Goal: Check status: Check status

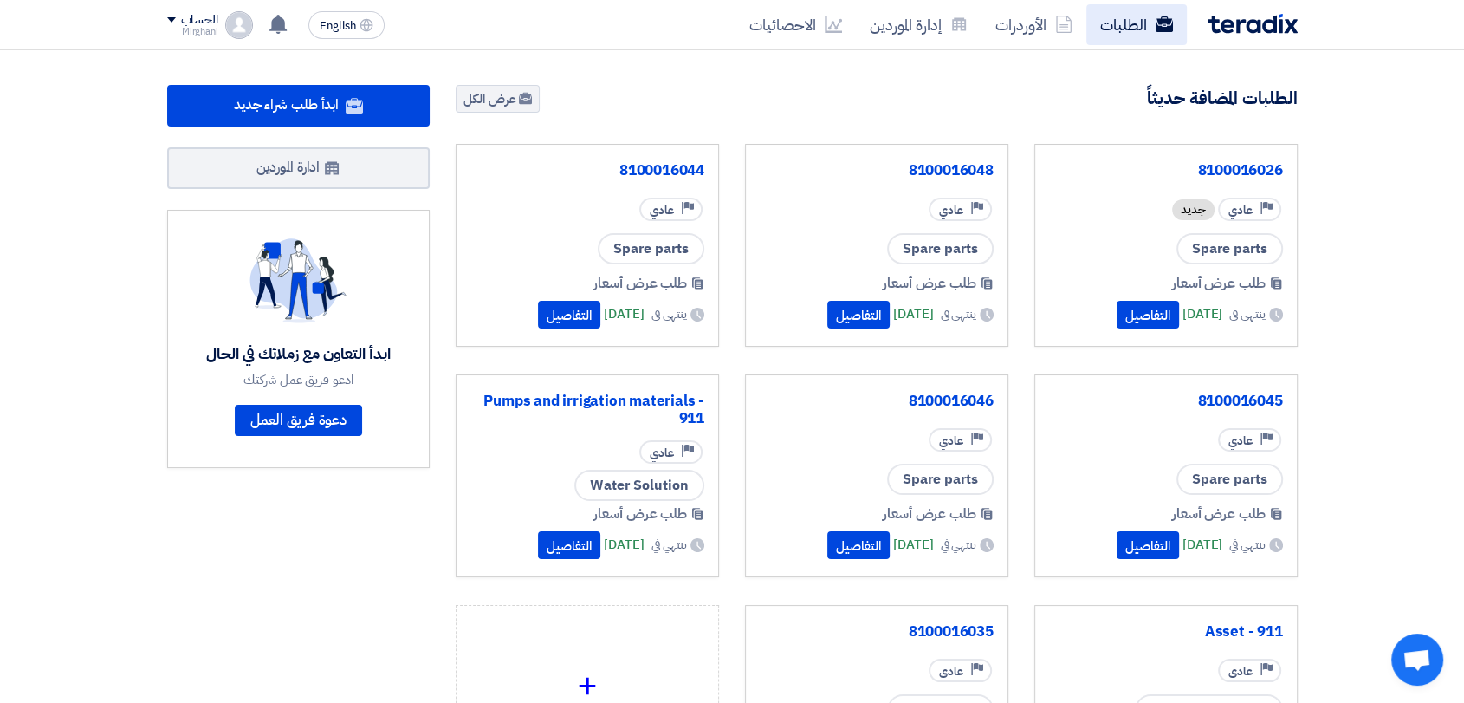
click at [1111, 37] on link "الطلبات" at bounding box center [1136, 24] width 100 height 41
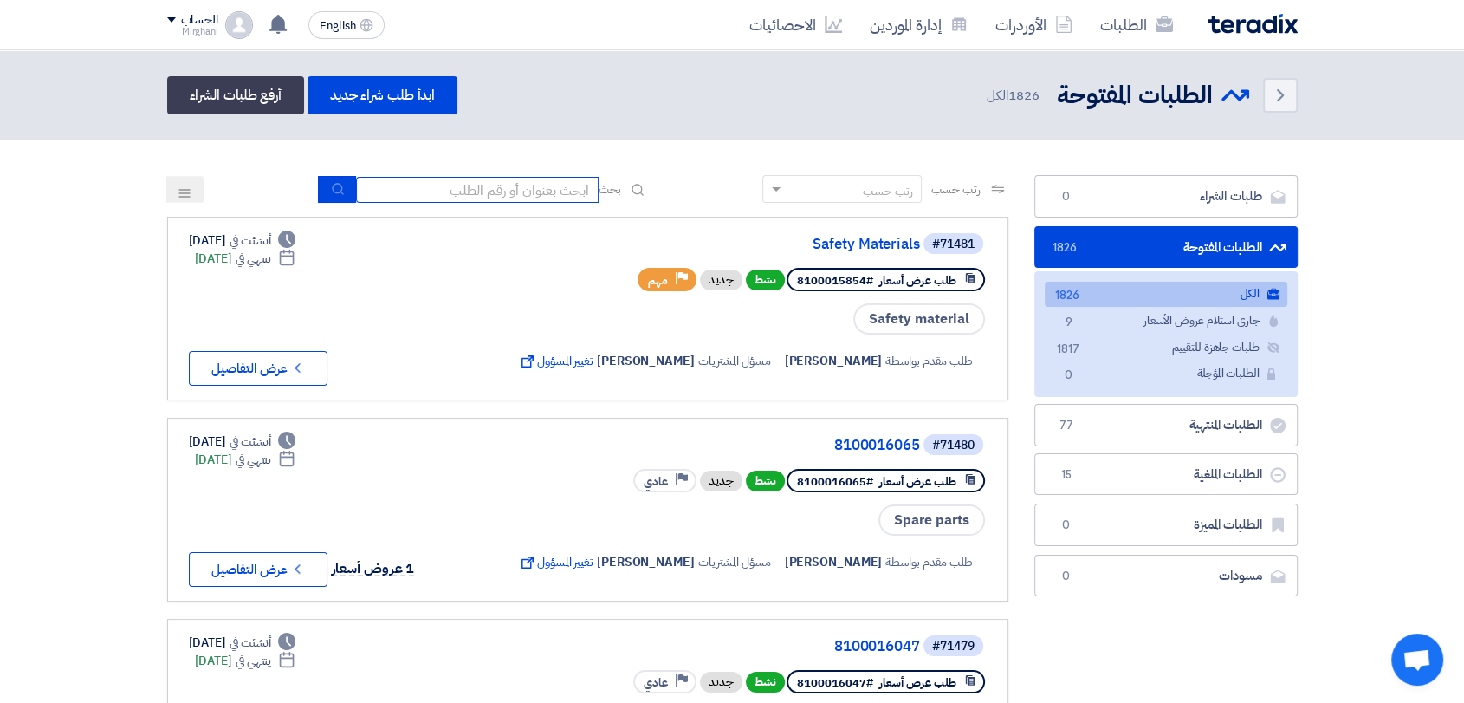
drag, startPoint x: 511, startPoint y: 196, endPoint x: 496, endPoint y: 191, distance: 15.4
click at [511, 196] on input at bounding box center [477, 190] width 243 height 26
type input "911"
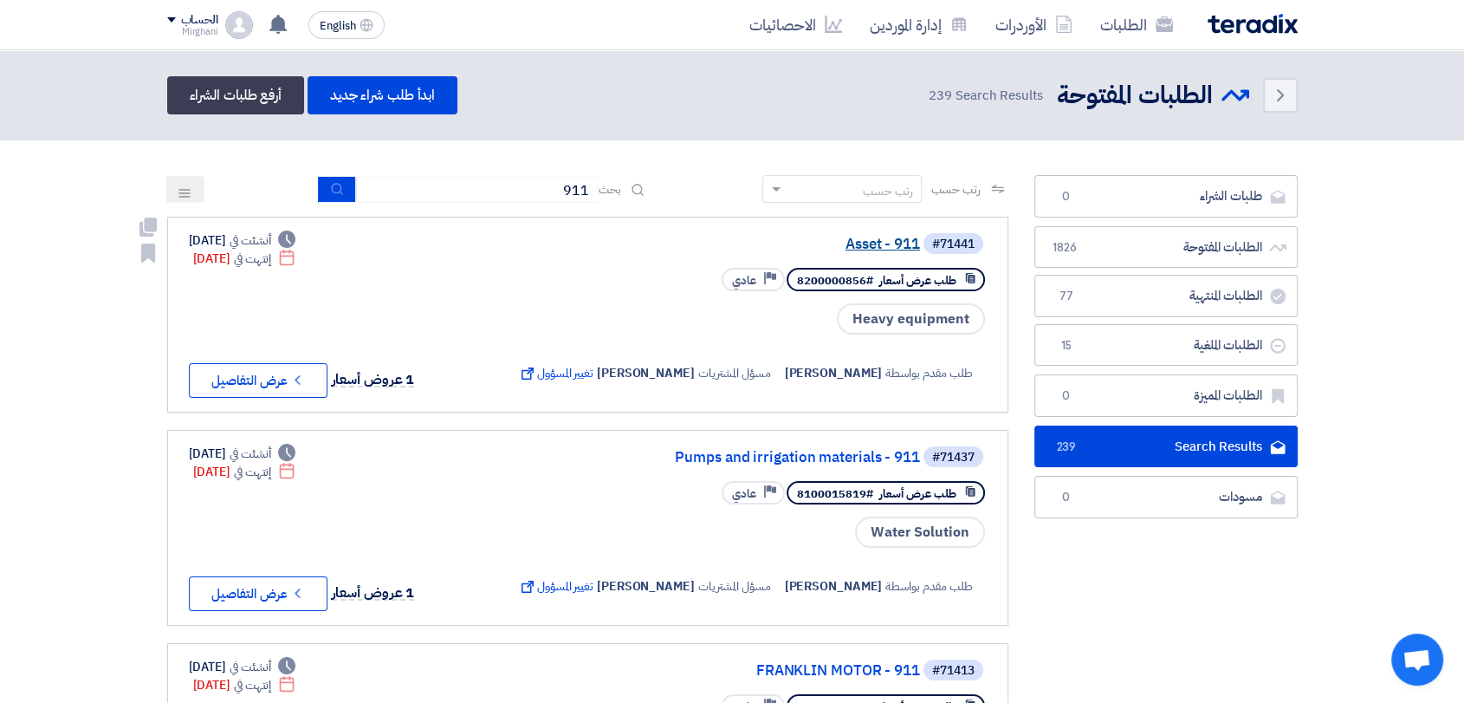
click at [887, 240] on link "Asset - 911" at bounding box center [746, 244] width 347 height 16
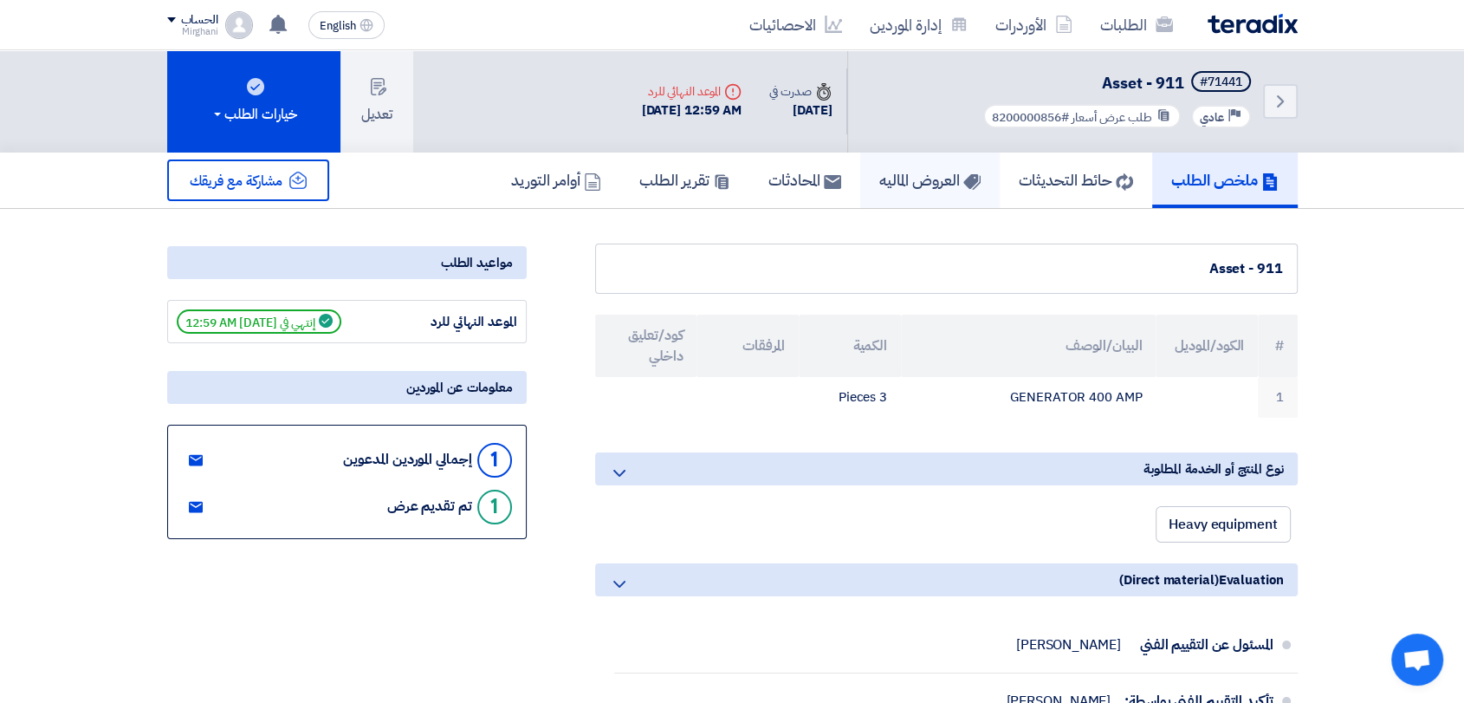
click at [936, 182] on h5 "العروض الماليه" at bounding box center [929, 180] width 101 height 20
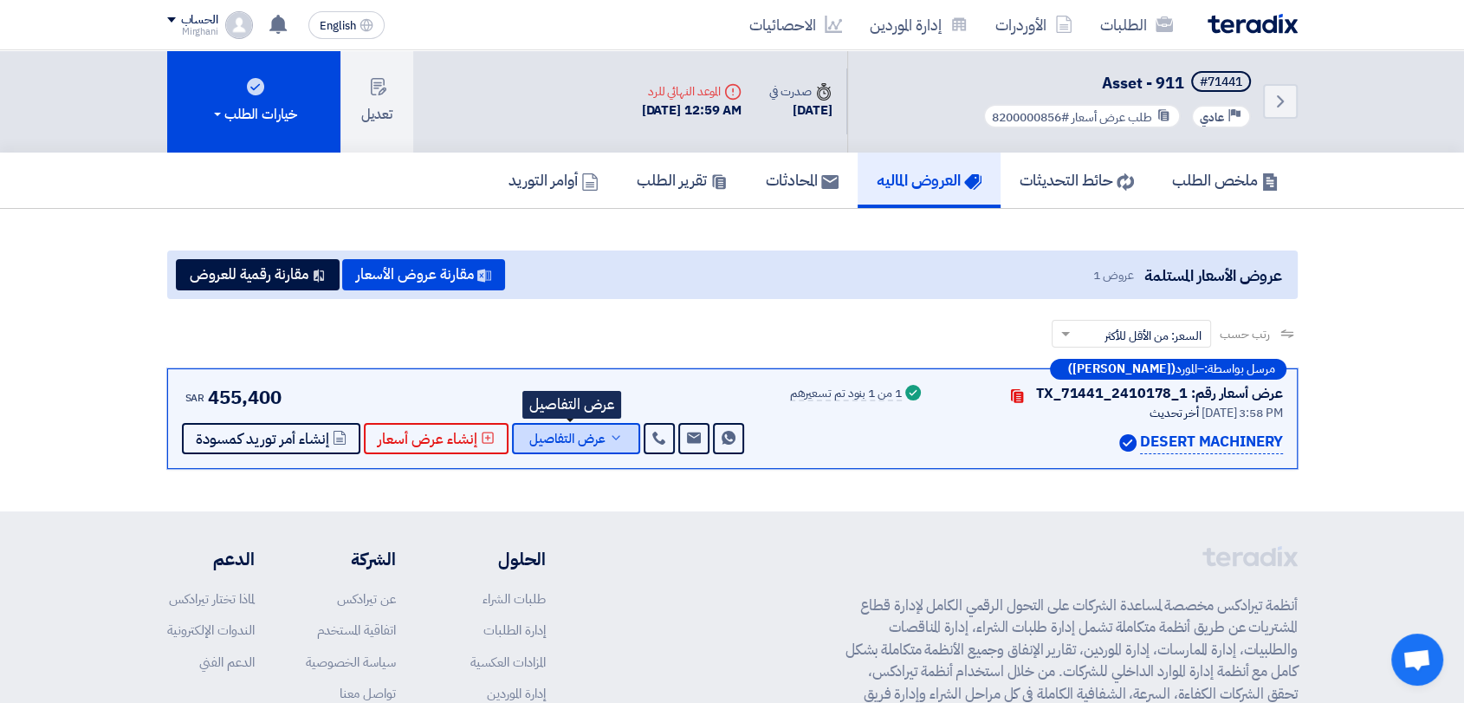
click at [609, 429] on button "عرض التفاصيل" at bounding box center [576, 438] width 128 height 31
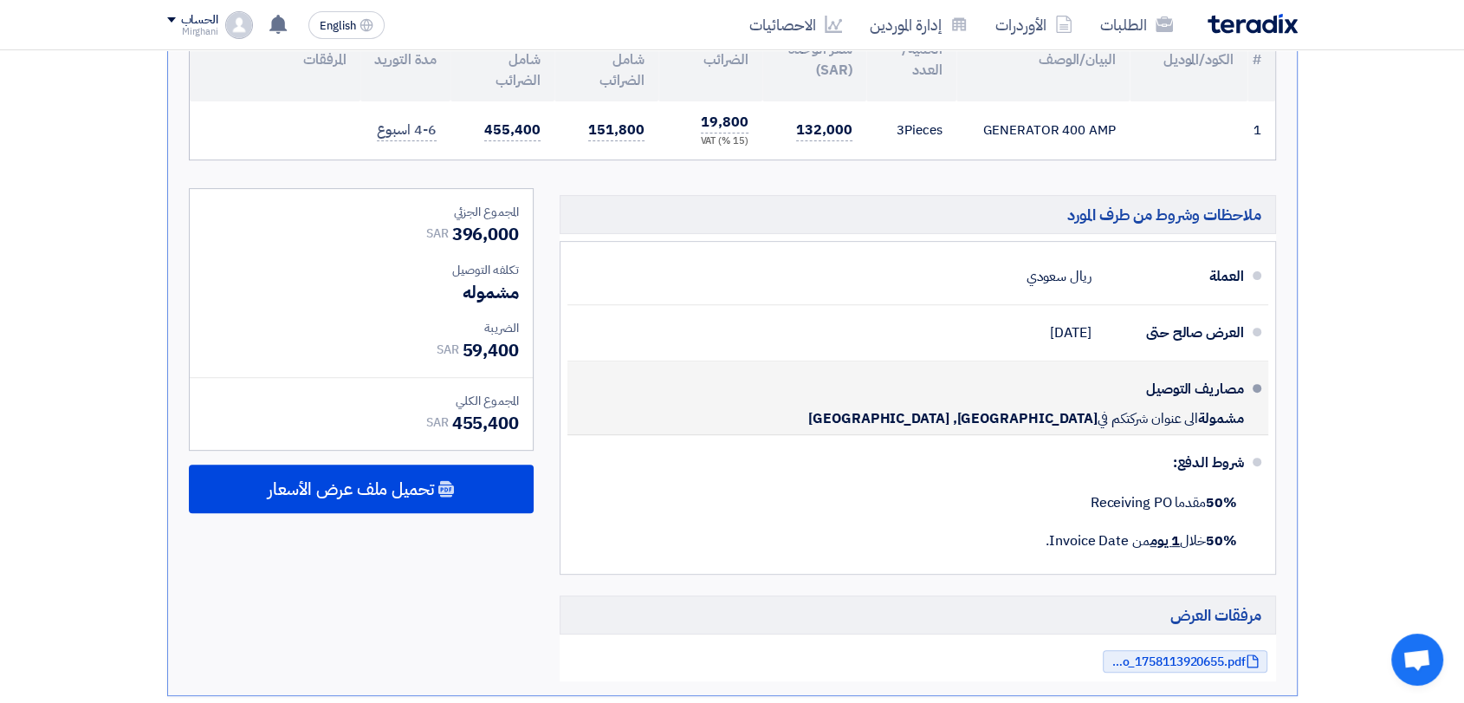
scroll to position [769, 0]
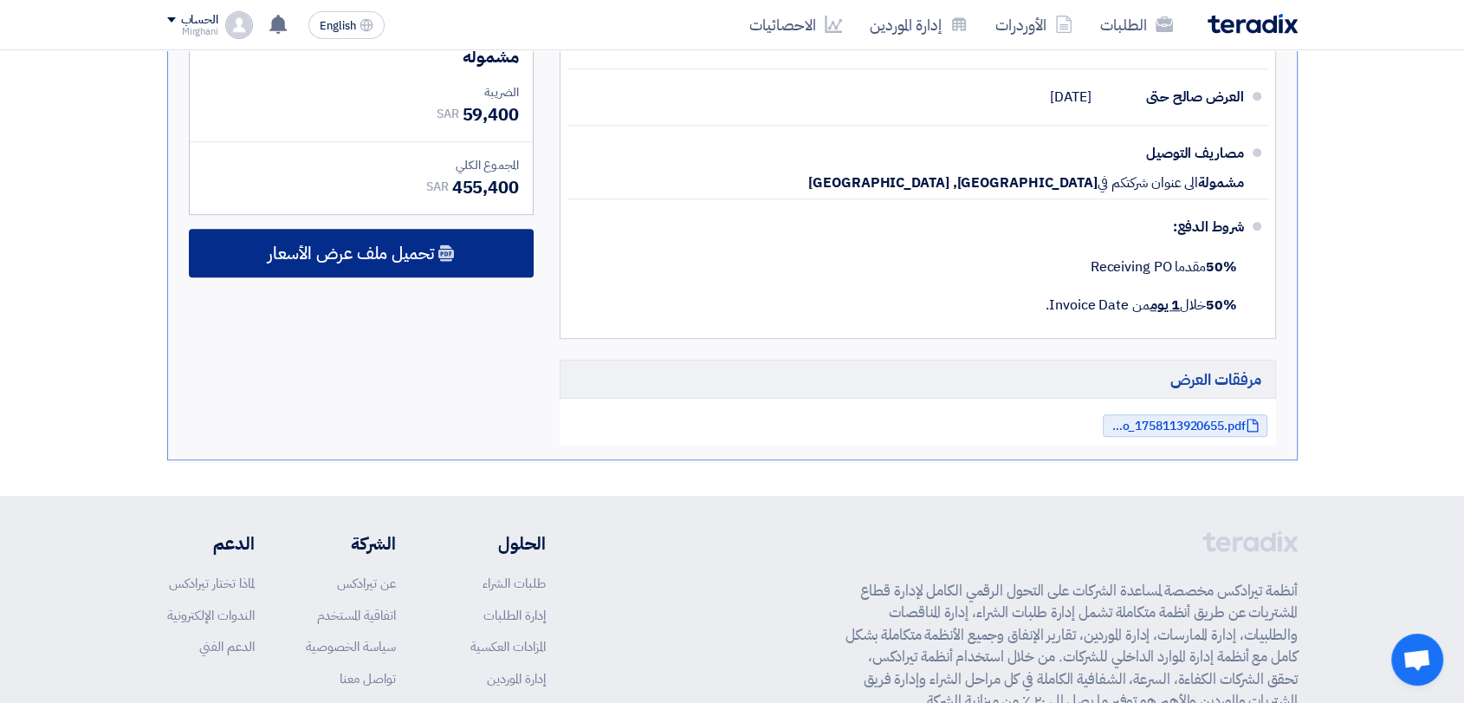
click at [496, 234] on div "تحميل ملف عرض الأسعار" at bounding box center [361, 253] width 345 height 49
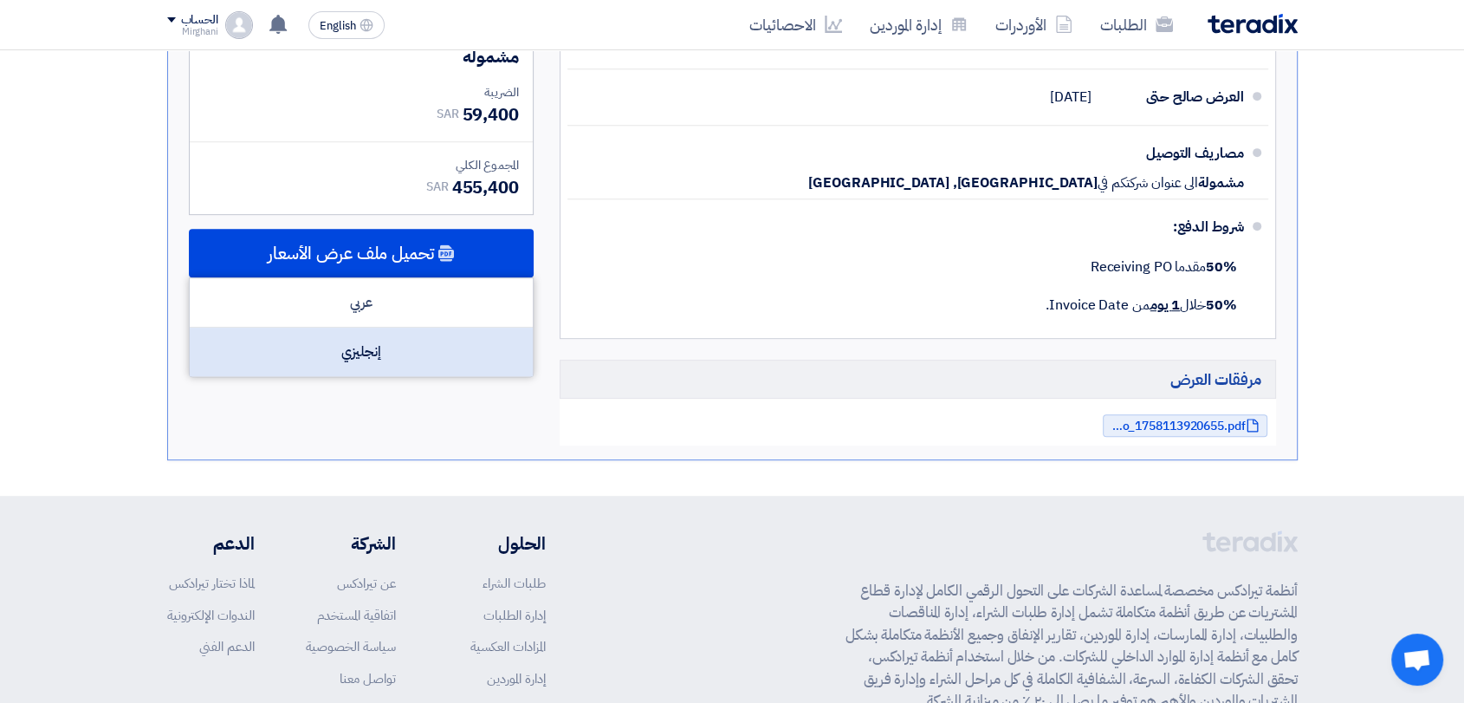
click at [482, 334] on div "إنجليزي" at bounding box center [361, 351] width 343 height 49
